Goal: Navigation & Orientation: Understand site structure

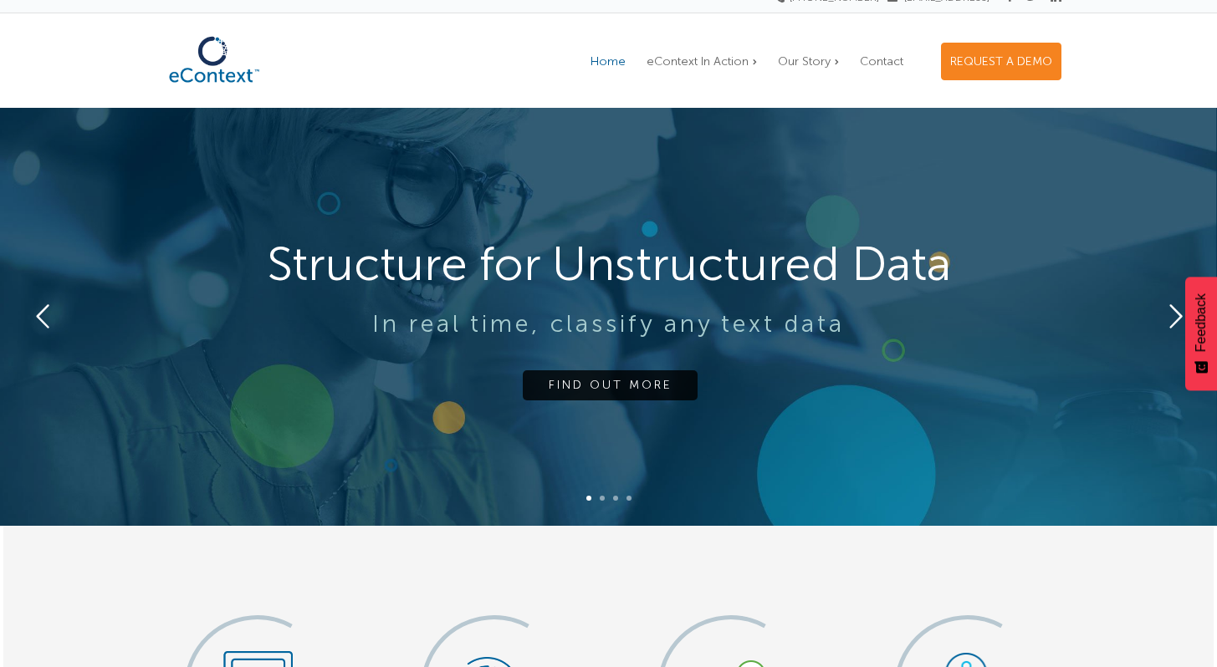
scroll to position [36, 0]
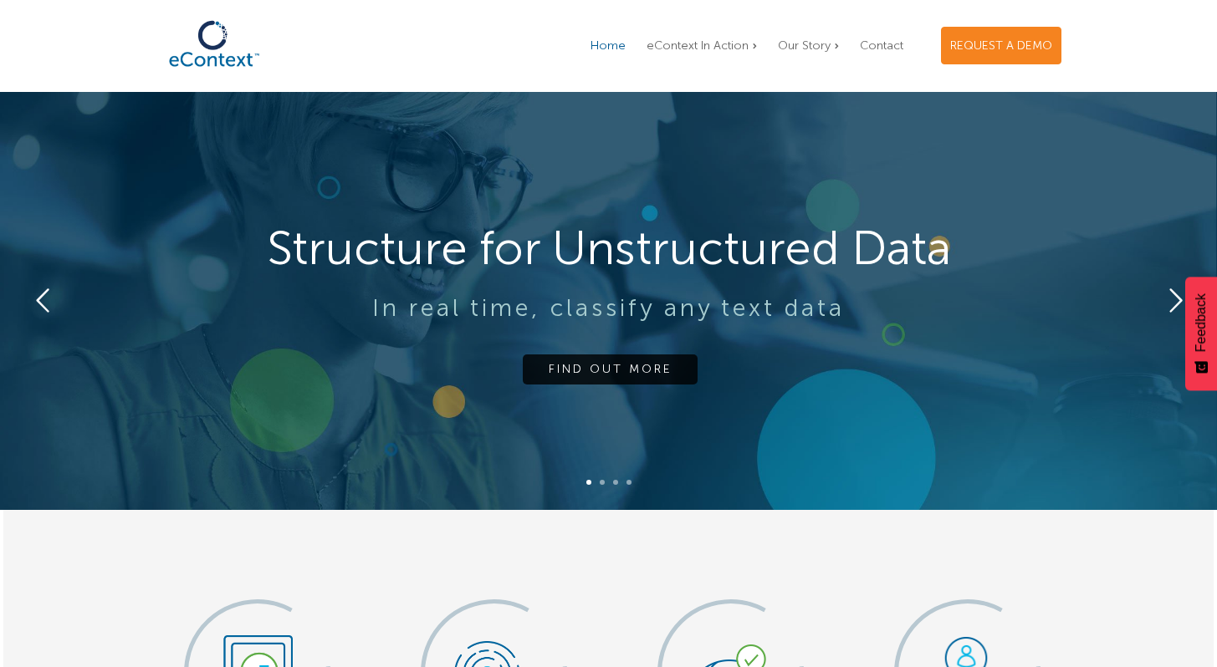
click at [1177, 300] on rs-arrow at bounding box center [1174, 300] width 33 height 33
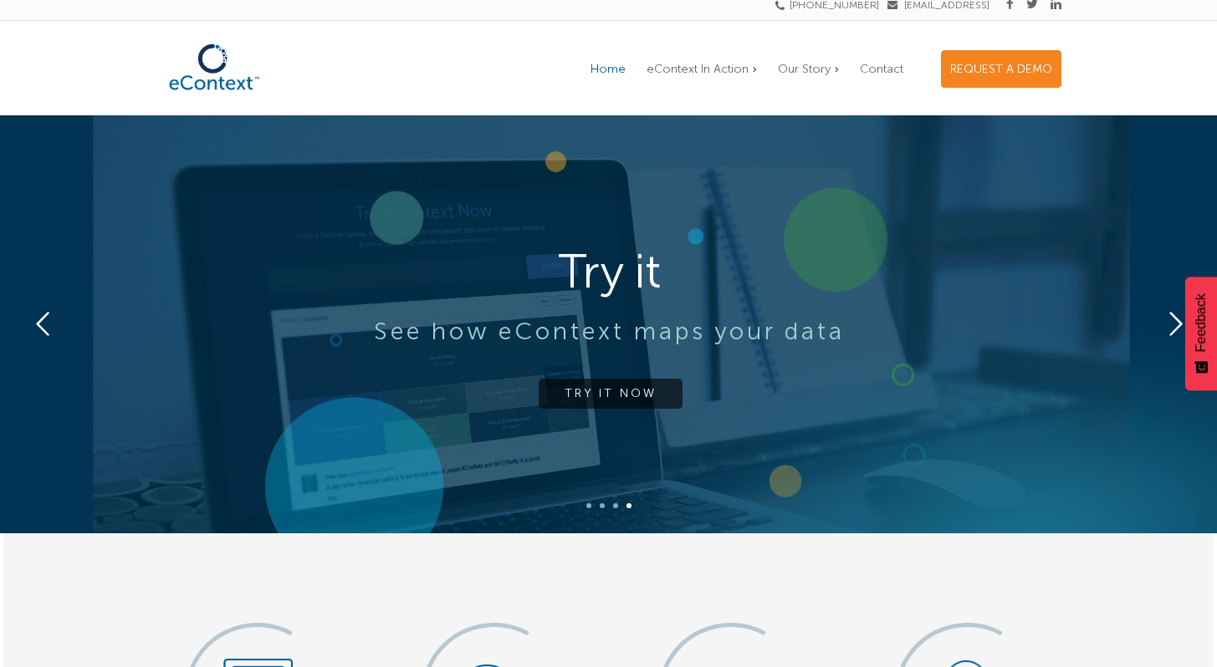
scroll to position [0, 0]
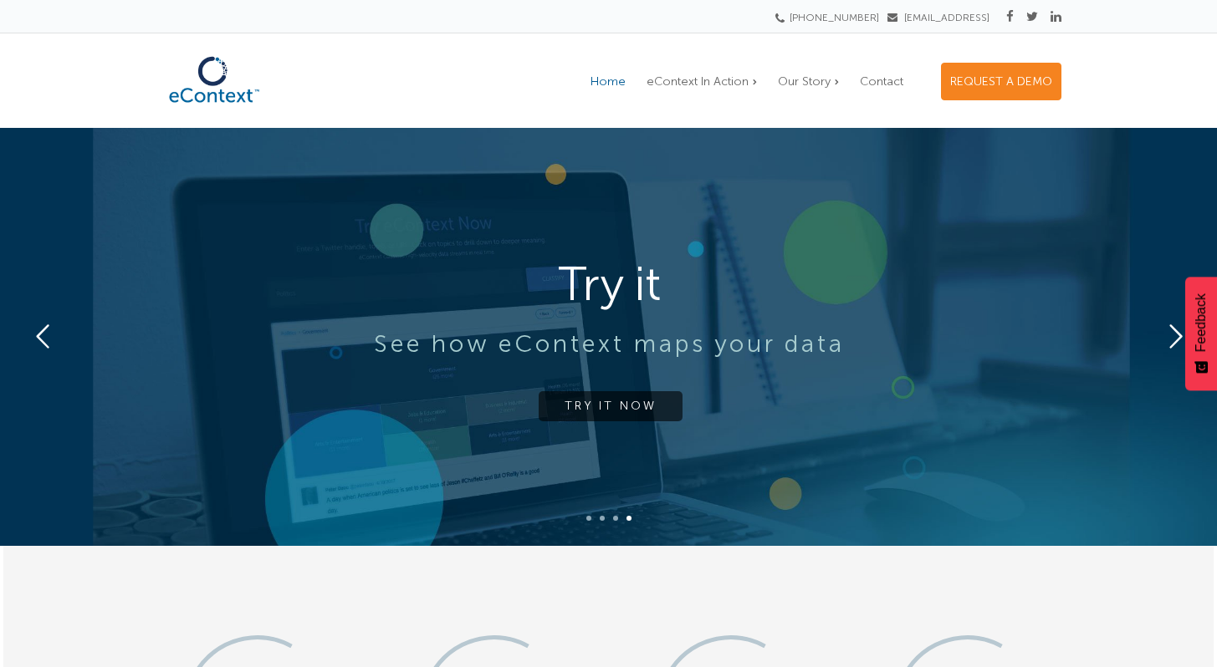
click at [1173, 342] on rs-arrow at bounding box center [1174, 336] width 33 height 33
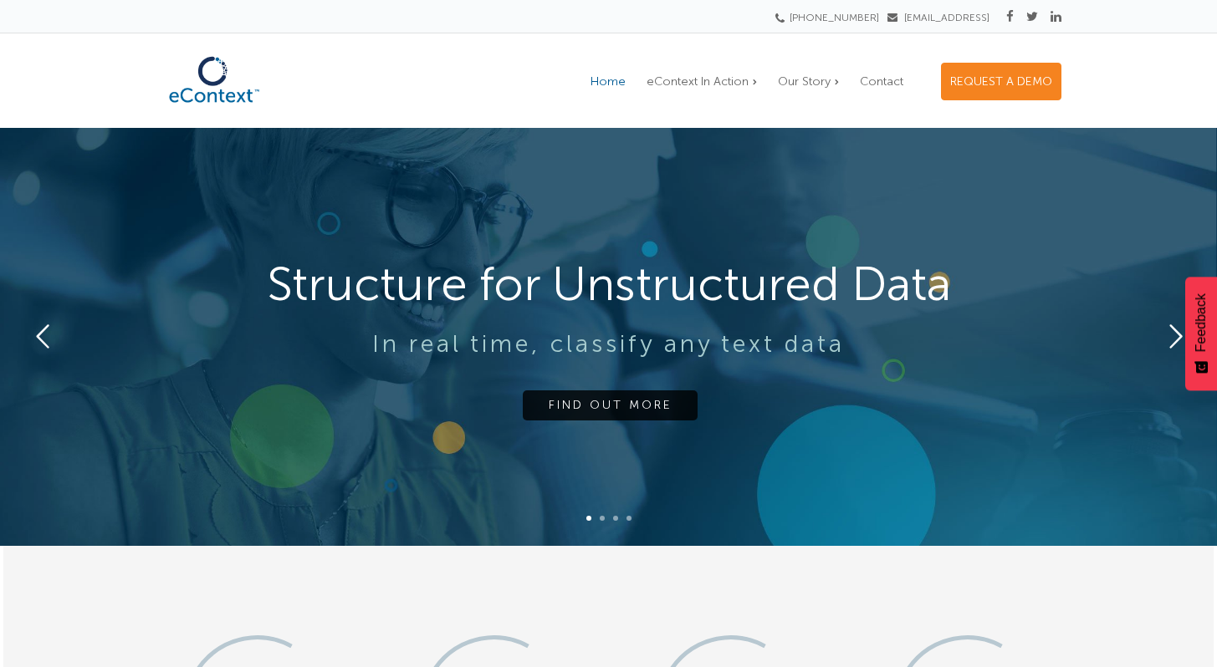
click at [1173, 342] on rs-arrow at bounding box center [1174, 336] width 33 height 33
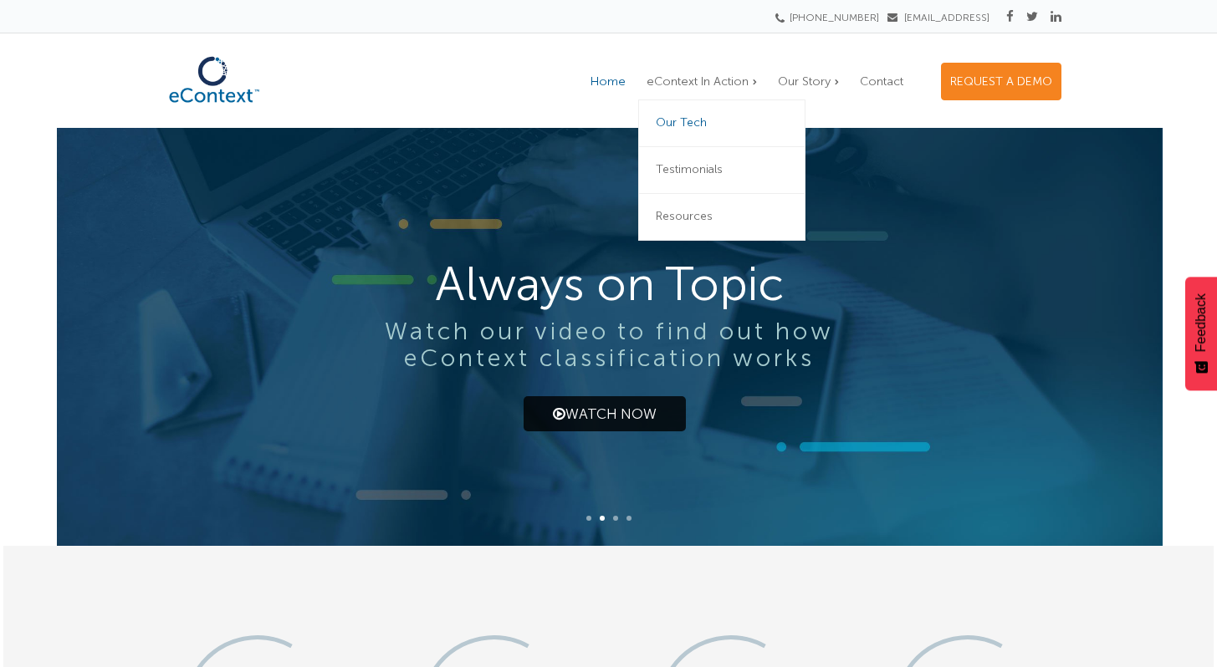
click at [703, 125] on span "Our Tech" at bounding box center [681, 122] width 51 height 14
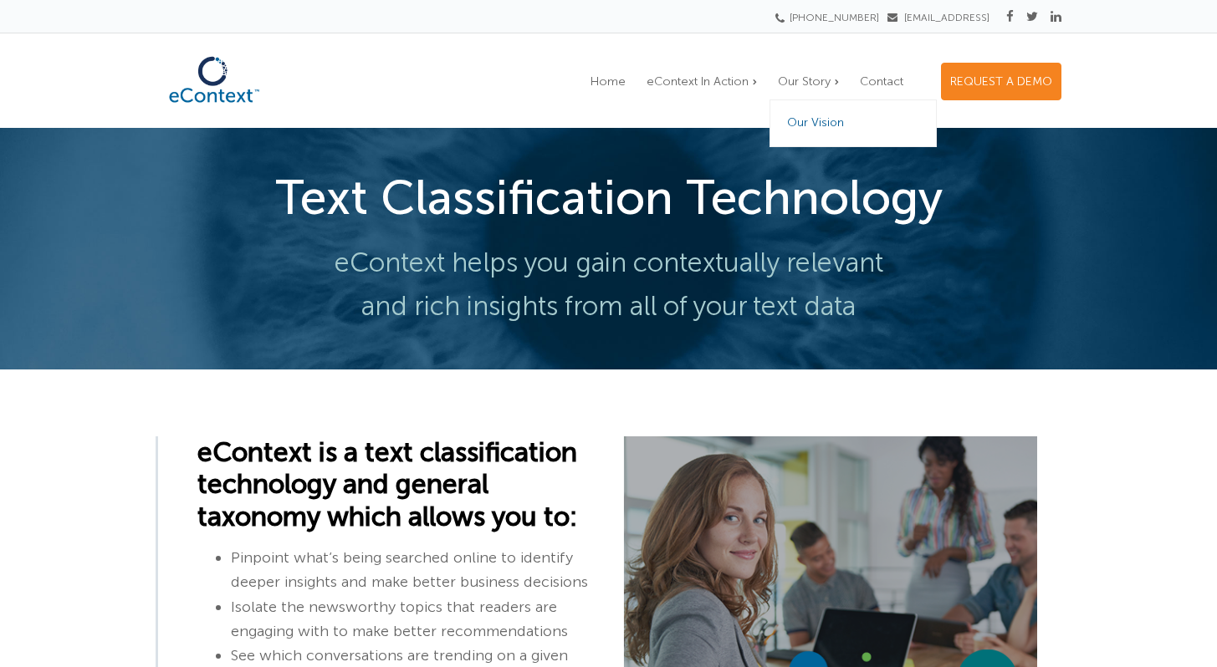
click at [816, 119] on span "Our Vision" at bounding box center [815, 122] width 57 height 14
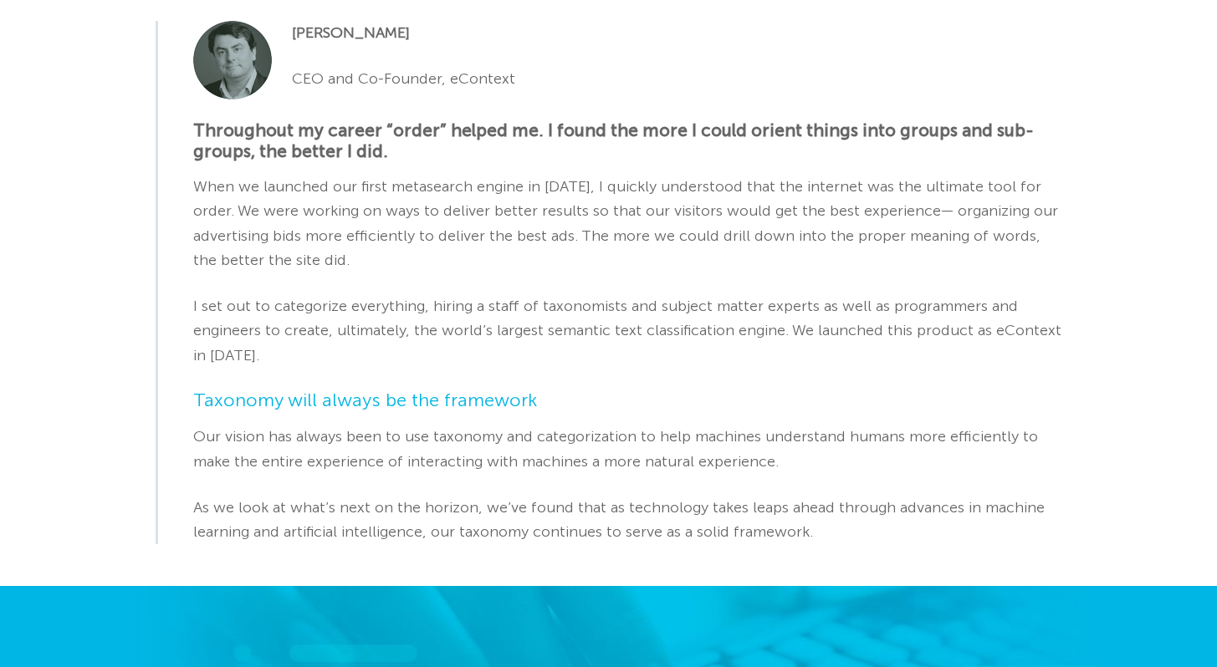
scroll to position [703, 0]
